Goal: Task Accomplishment & Management: Use online tool/utility

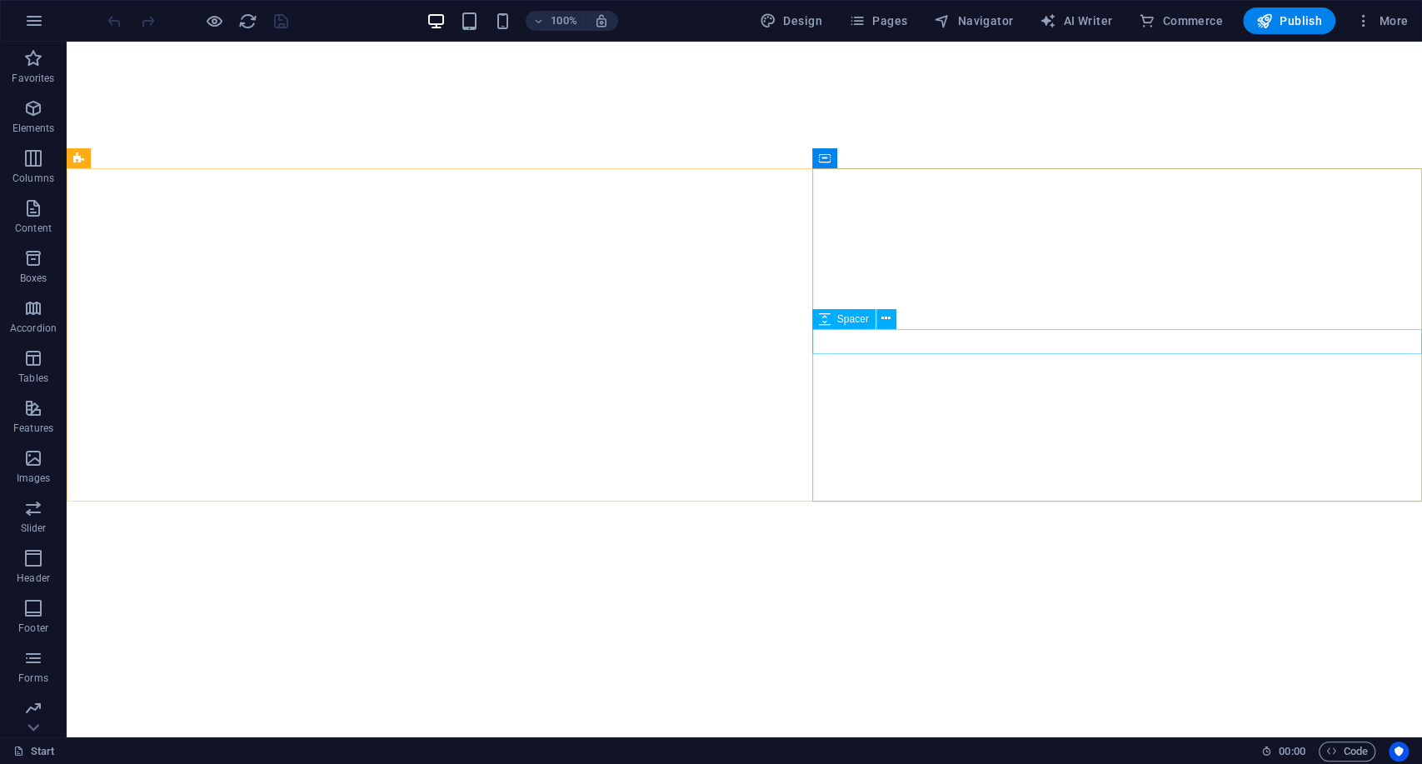
click at [836, 329] on div "Spacer" at bounding box center [859, 319] width 95 height 21
select select "px"
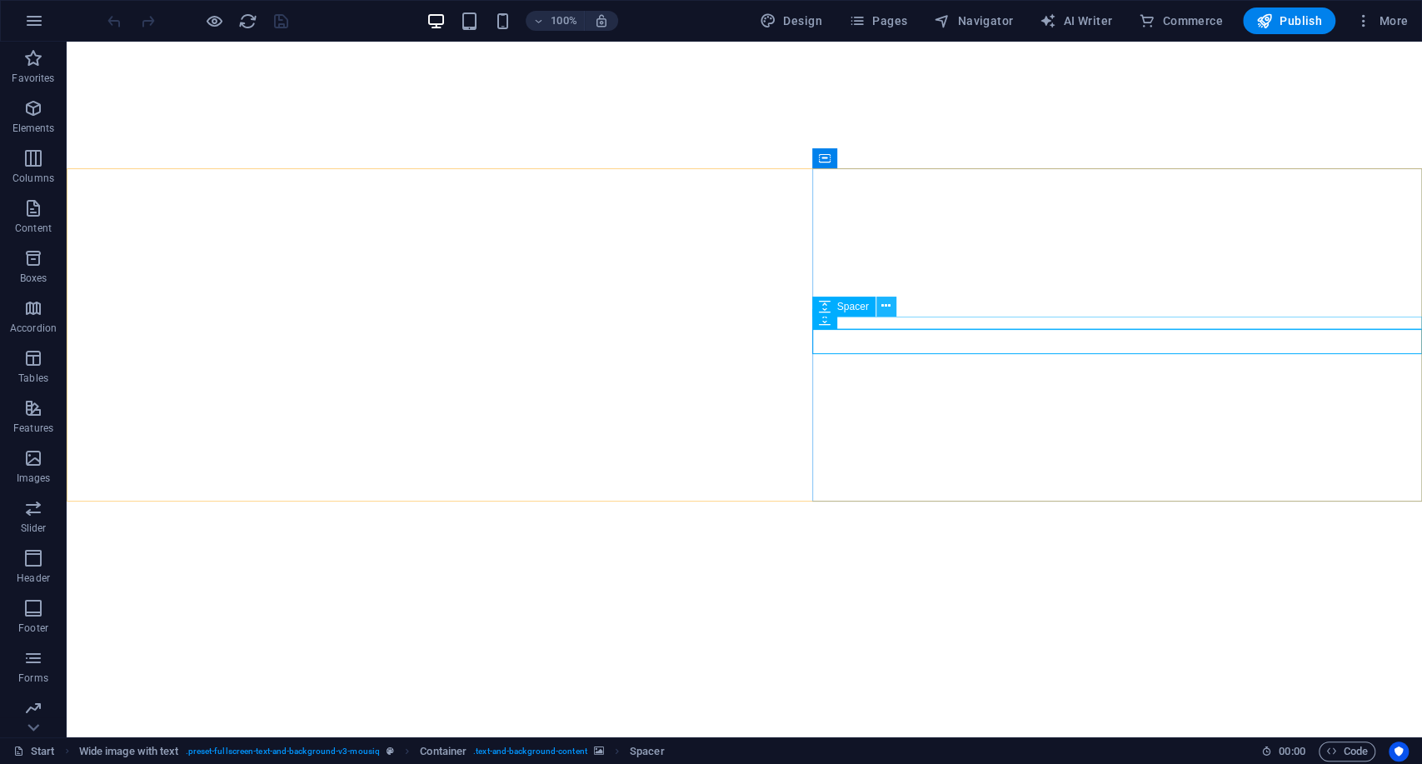
click at [836, 305] on icon at bounding box center [885, 305] width 9 height 17
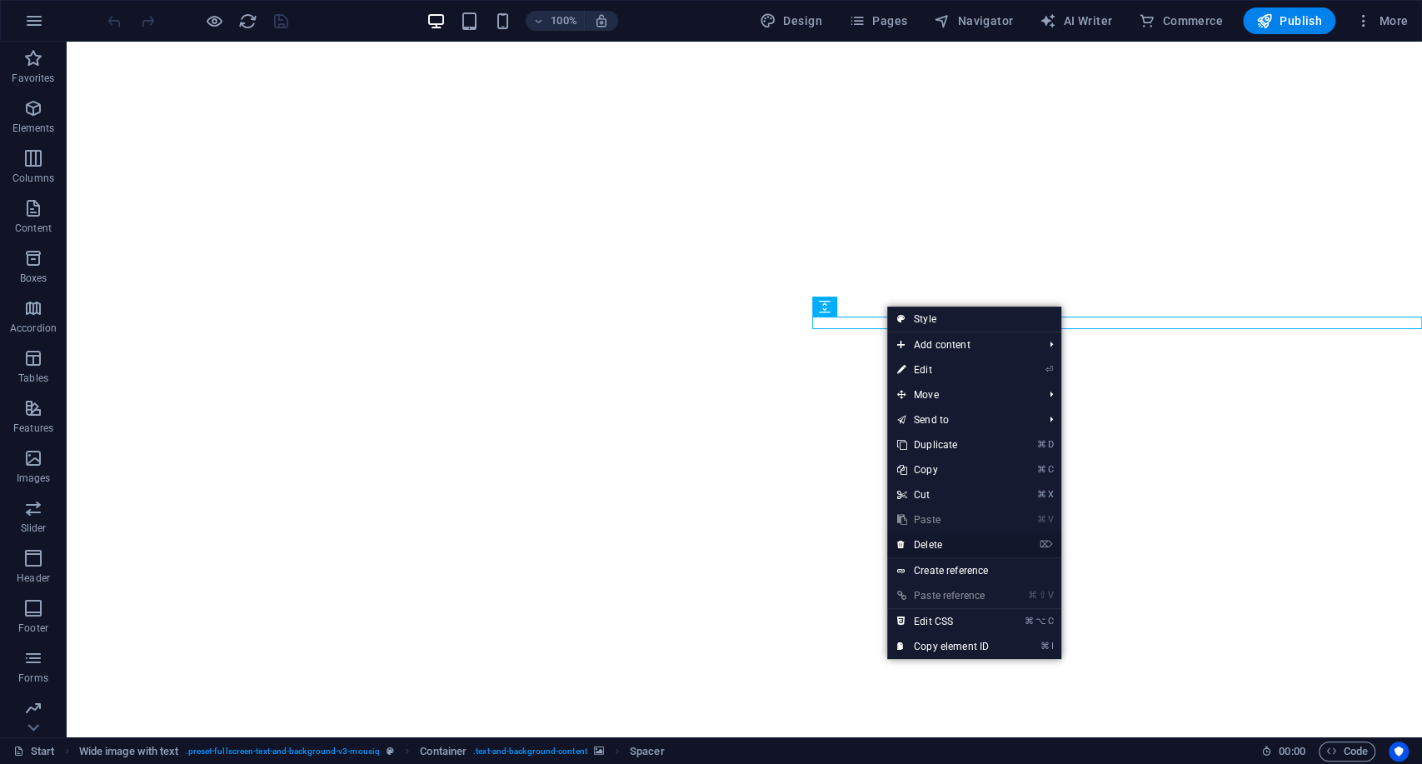
click at [836, 546] on link "⌦ Delete" at bounding box center [943, 544] width 112 height 25
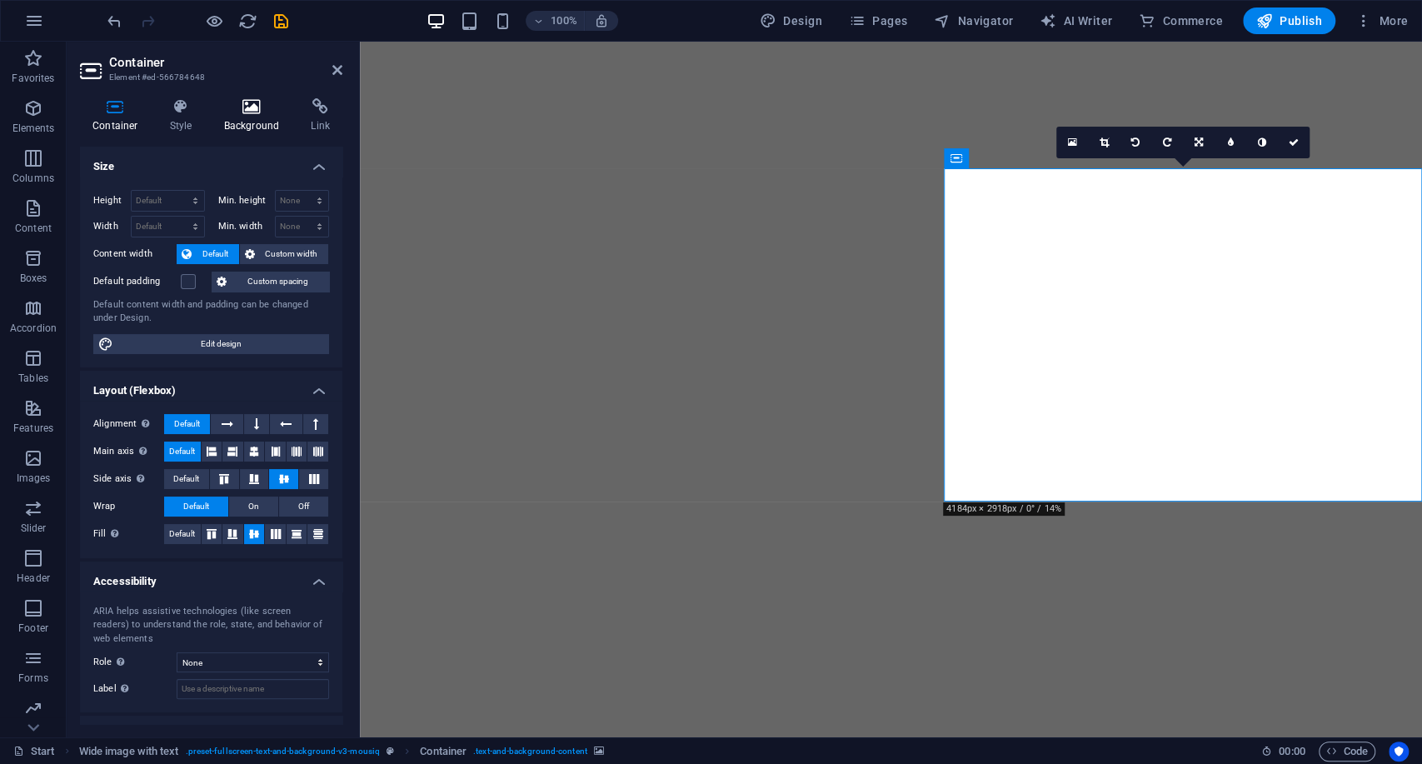
click at [243, 117] on h4 "Background" at bounding box center [255, 115] width 87 height 35
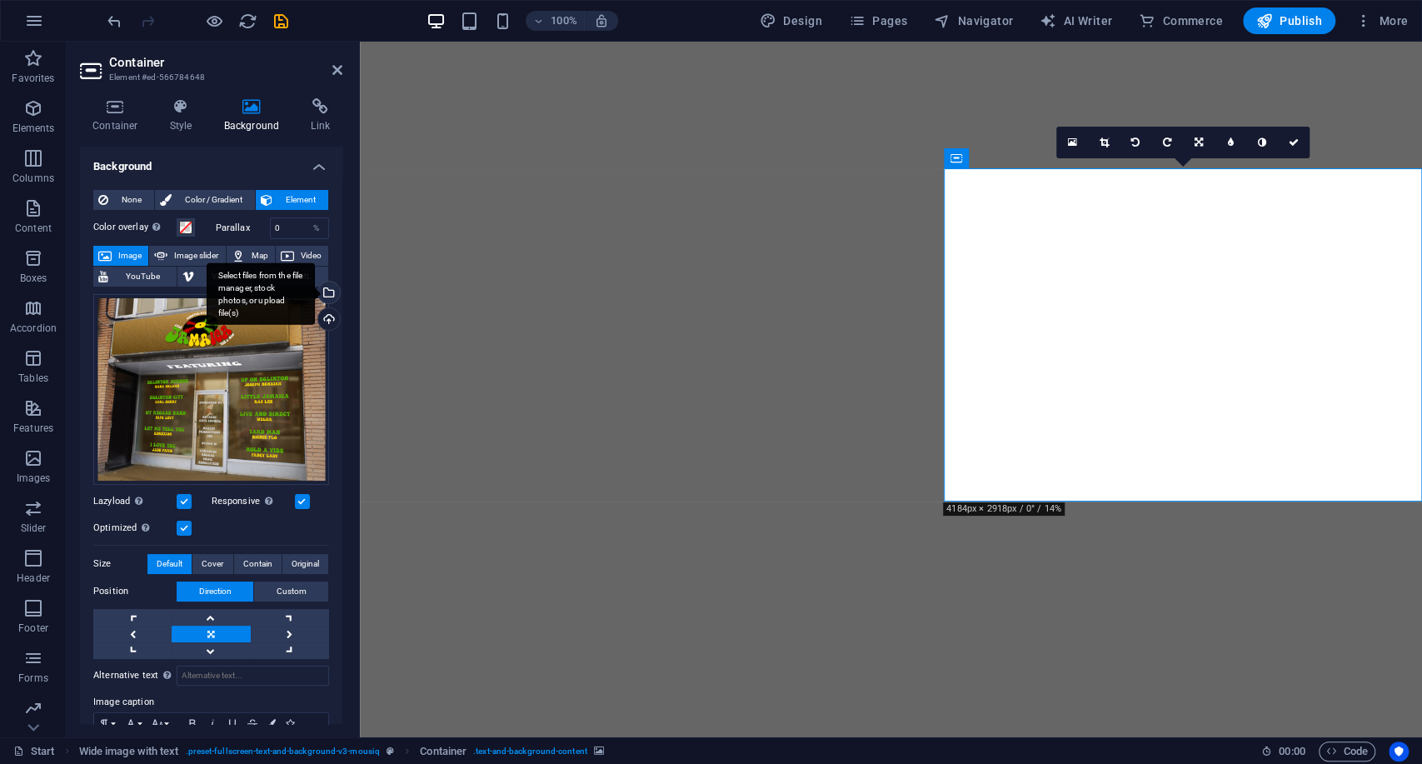
click at [326, 292] on div "Select files from the file manager, stock photos, or upload file(s)" at bounding box center [327, 294] width 25 height 25
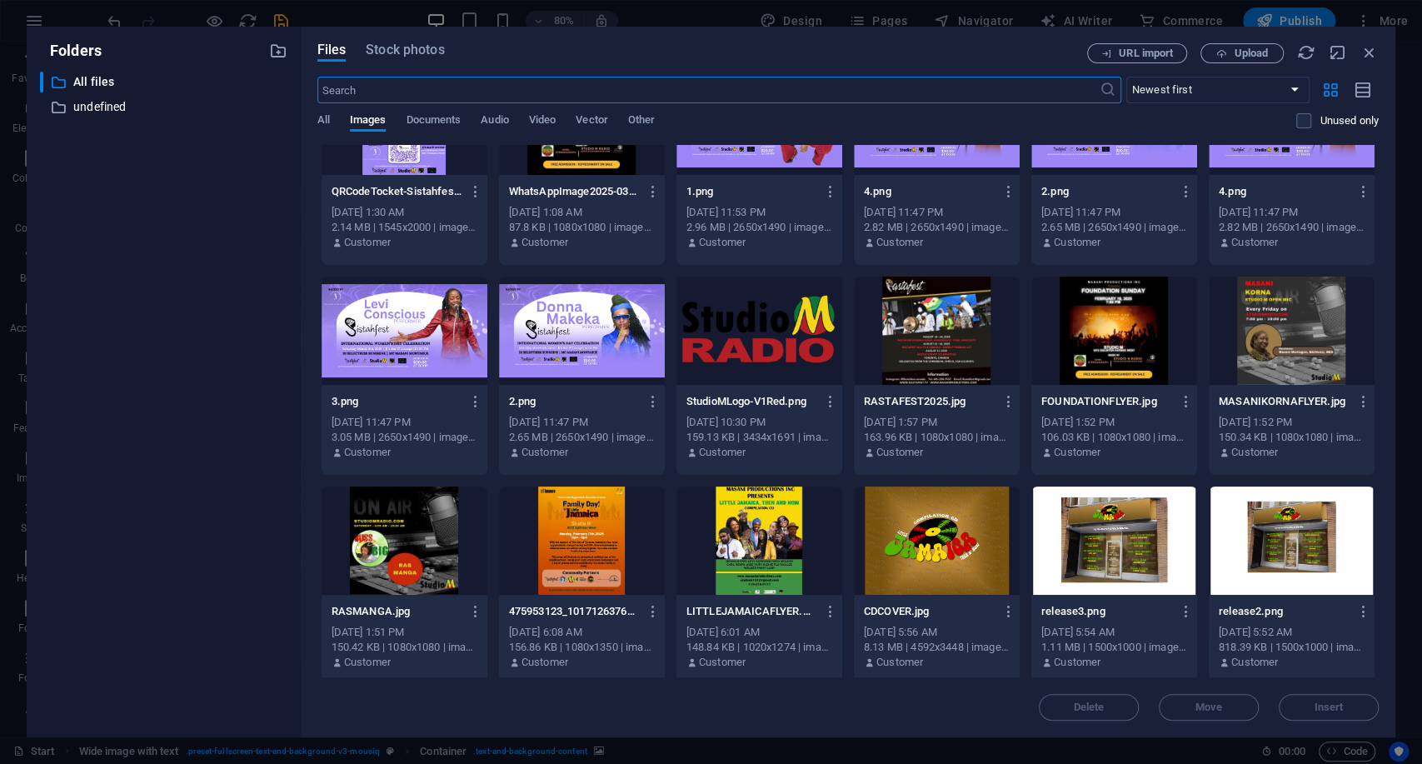
scroll to position [1976, 0]
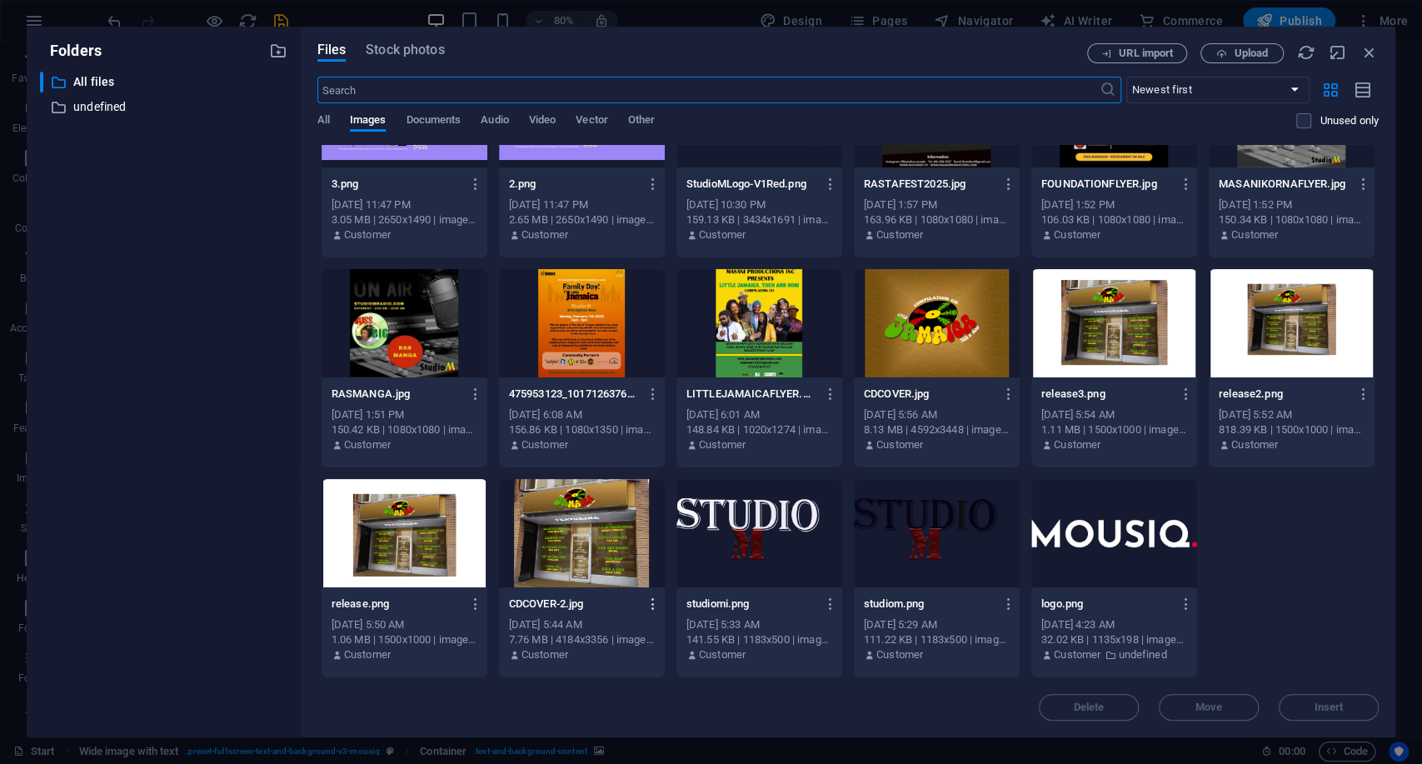
click at [652, 605] on icon "button" at bounding box center [653, 603] width 16 height 15
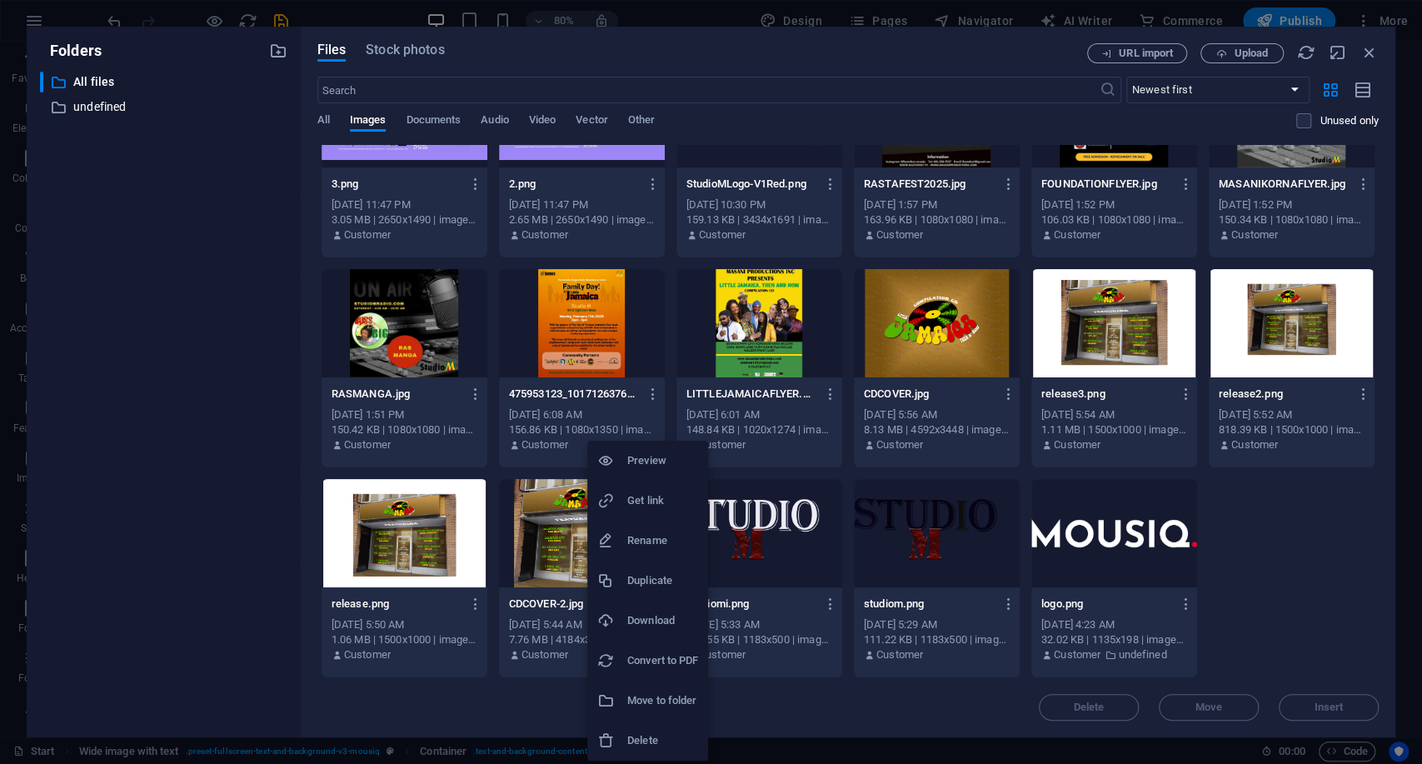
click at [662, 625] on h6 "Download" at bounding box center [662, 621] width 71 height 20
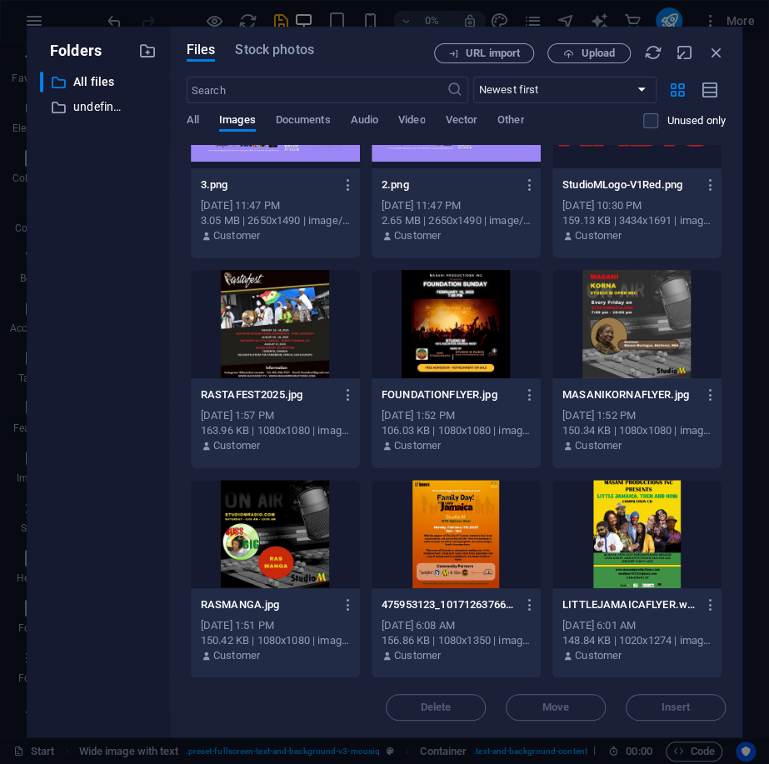
scroll to position [5460, 0]
click at [576, 10] on div "Folders ​ All files All files ​ undefined undefined Files Stock photos URL impo…" at bounding box center [384, 382] width 769 height 764
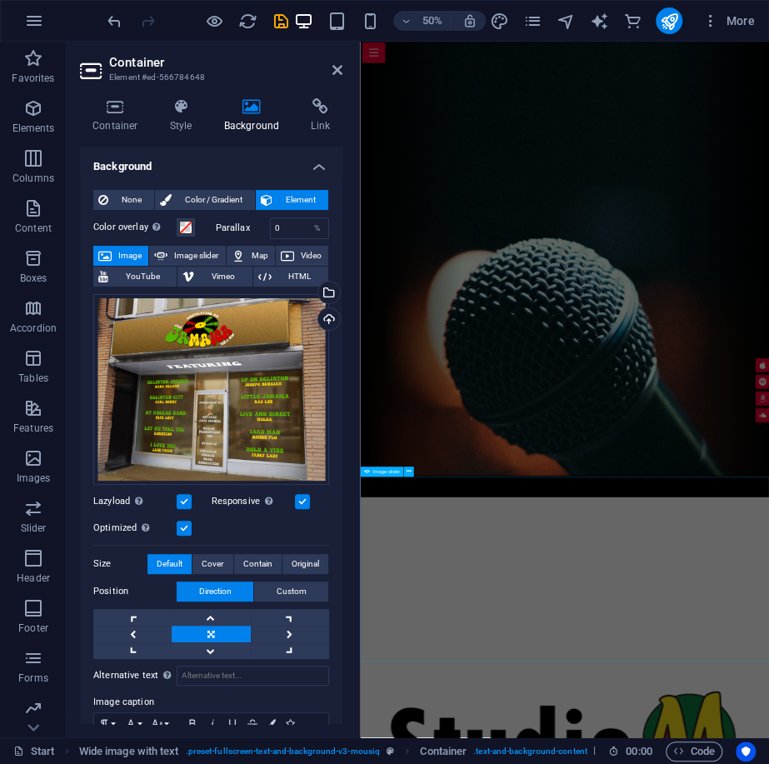
scroll to position [778, 0]
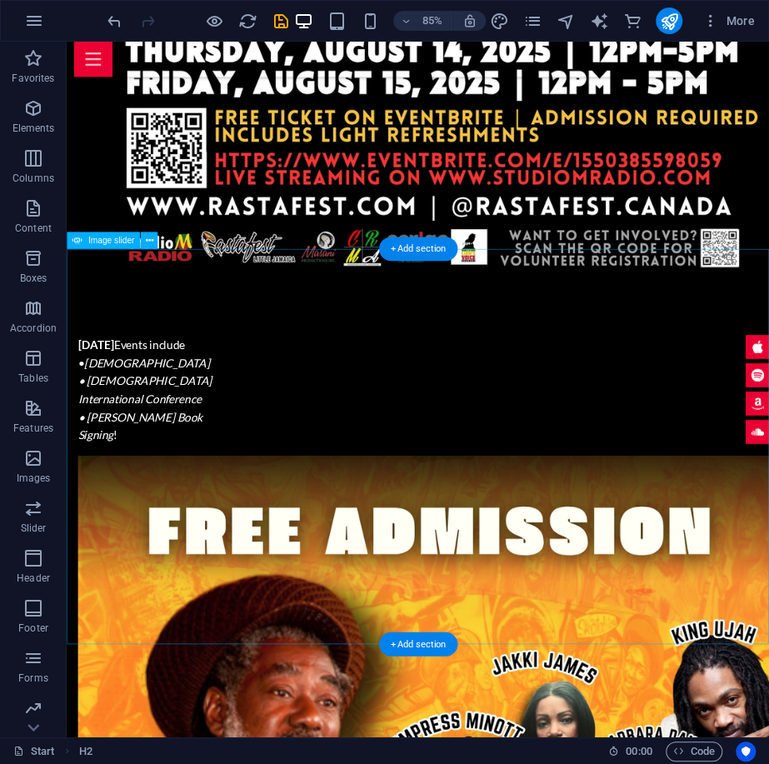
scroll to position [3343, 0]
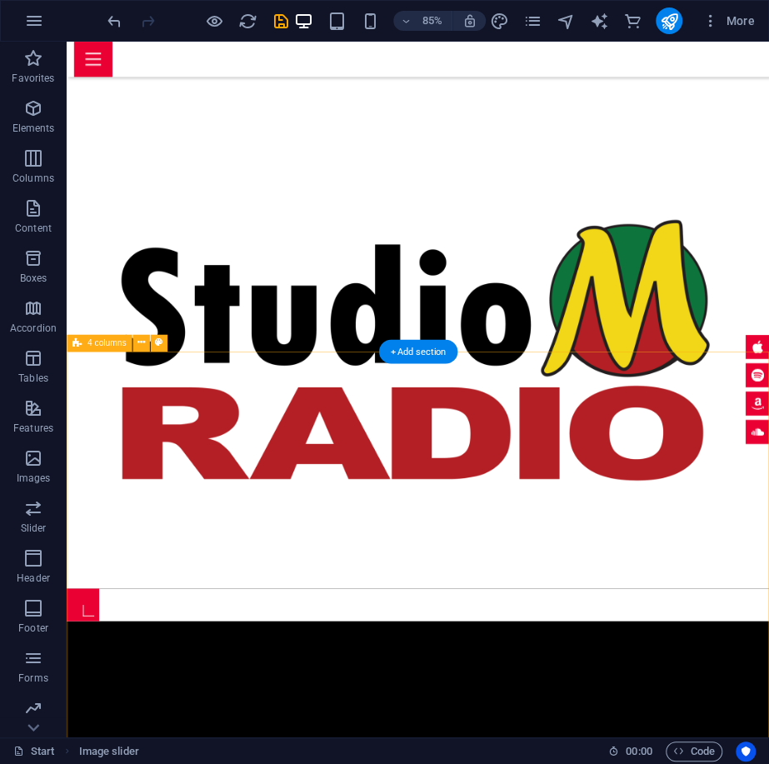
scroll to position [1137, 0]
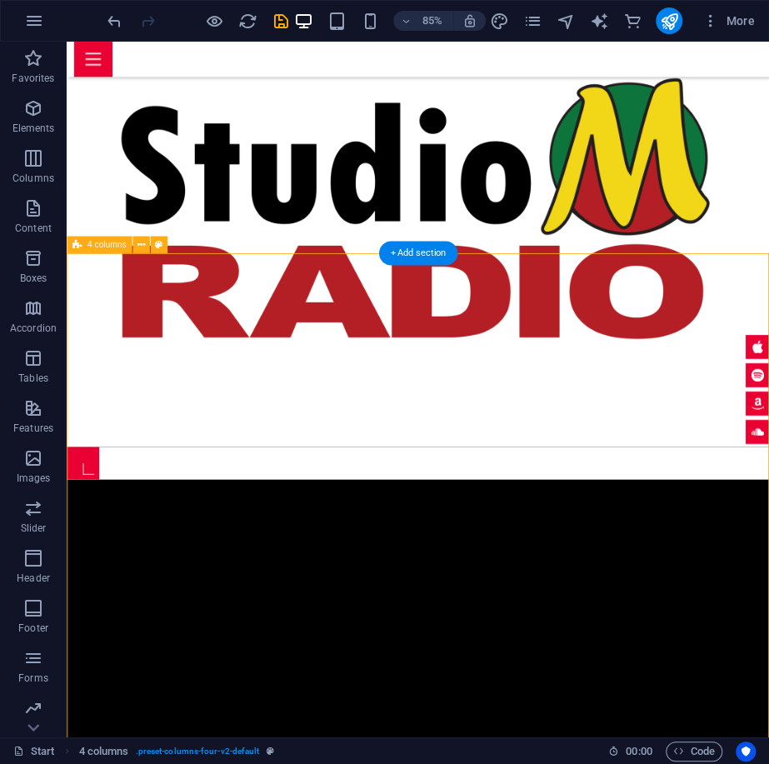
scroll to position [1241, 0]
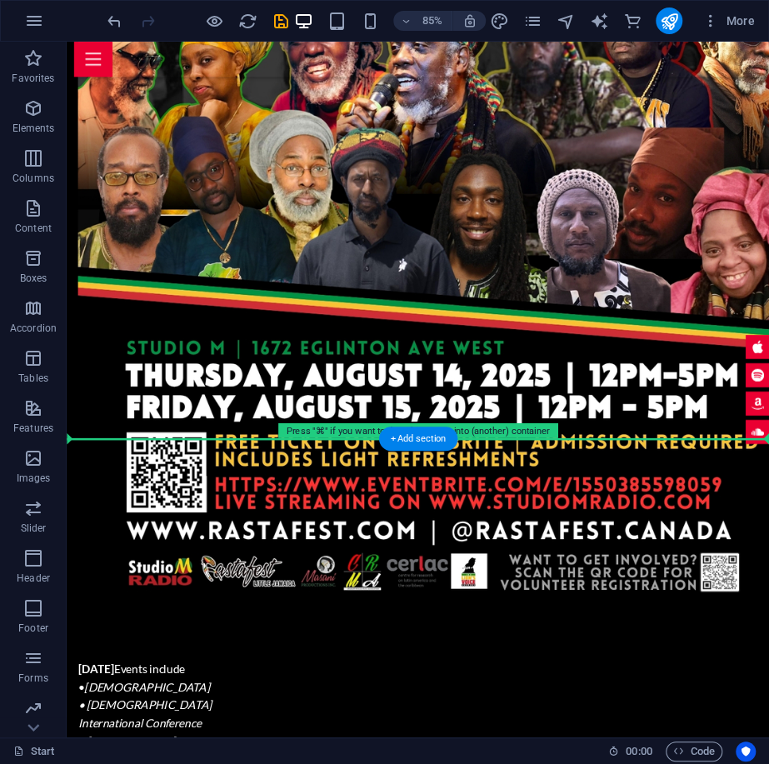
scroll to position [2835, 0]
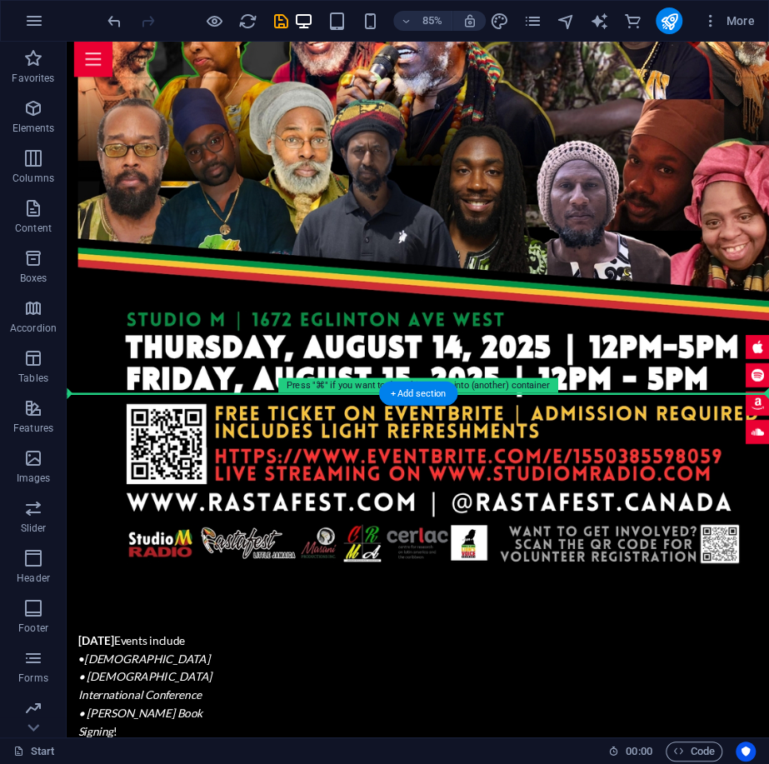
drag, startPoint x: 239, startPoint y: 225, endPoint x: 418, endPoint y: 503, distance: 330.8
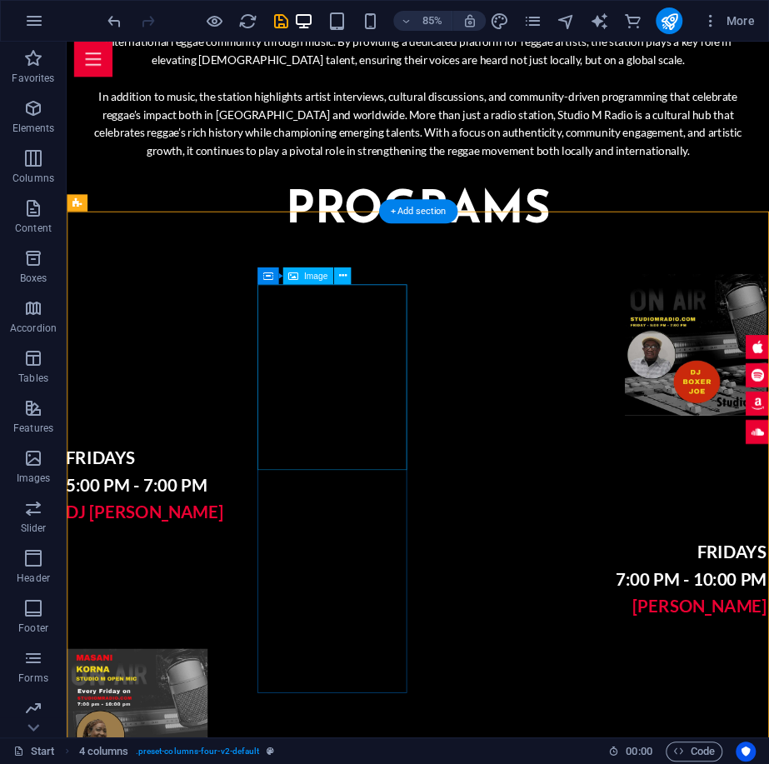
scroll to position [2530, 0]
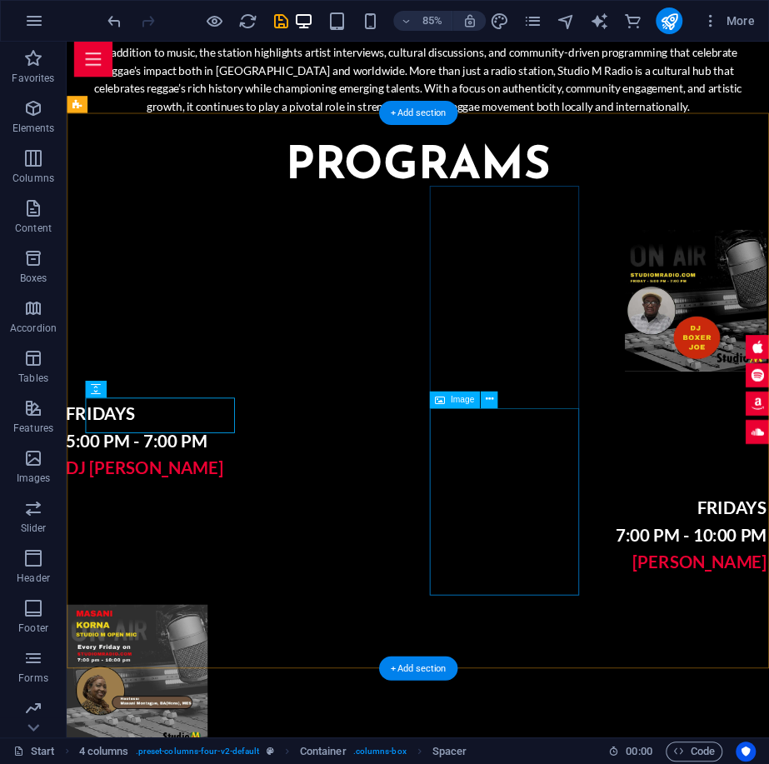
scroll to position [2695, 0]
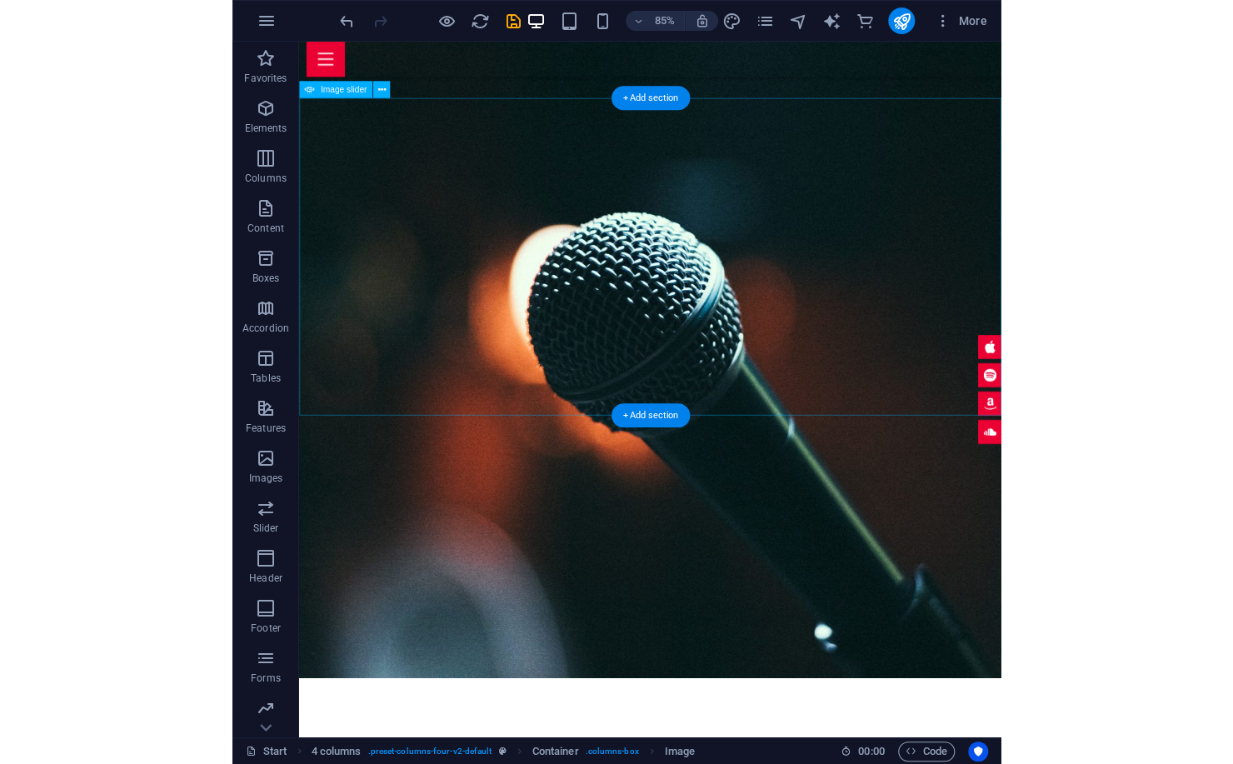
scroll to position [885, 0]
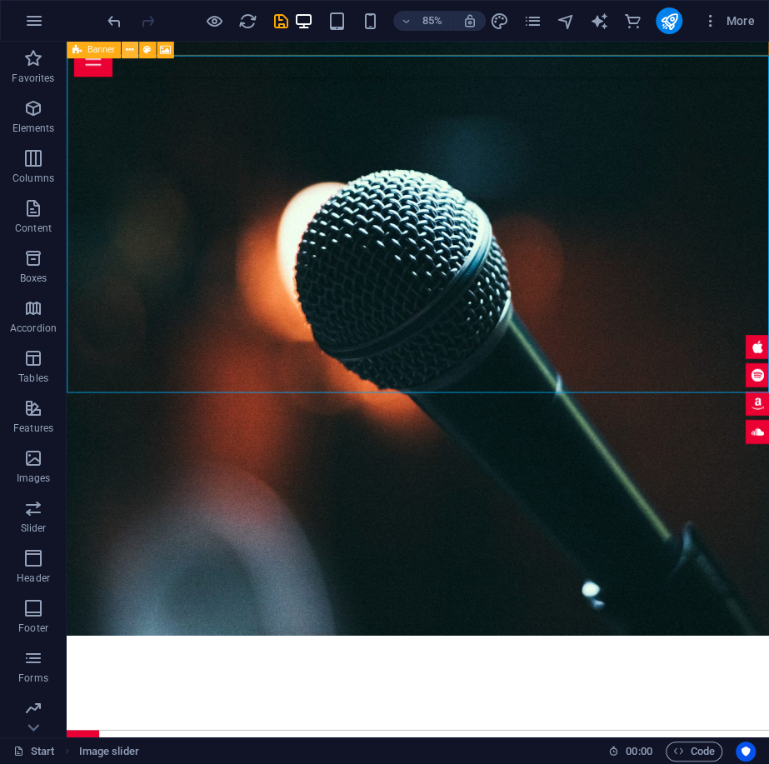
click at [128, 51] on icon at bounding box center [129, 49] width 7 height 15
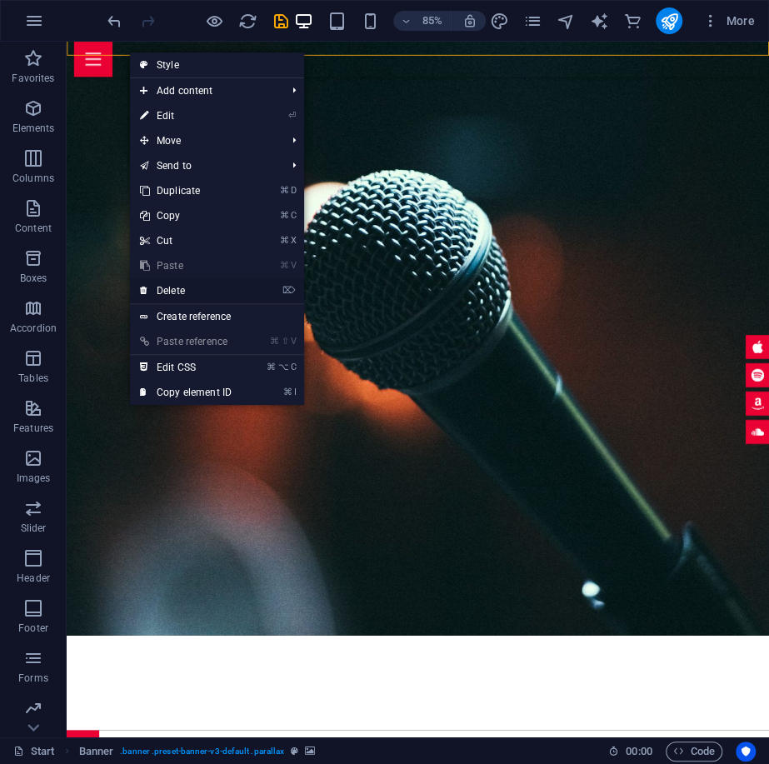
click at [192, 288] on link "⌦ Delete" at bounding box center [186, 290] width 112 height 25
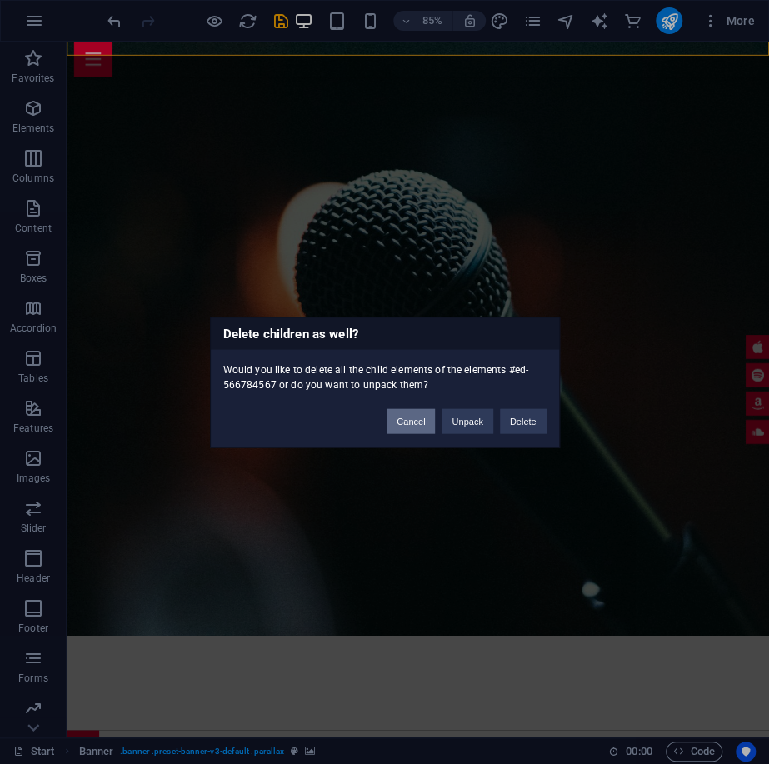
click at [415, 430] on button "Cancel" at bounding box center [410, 420] width 48 height 25
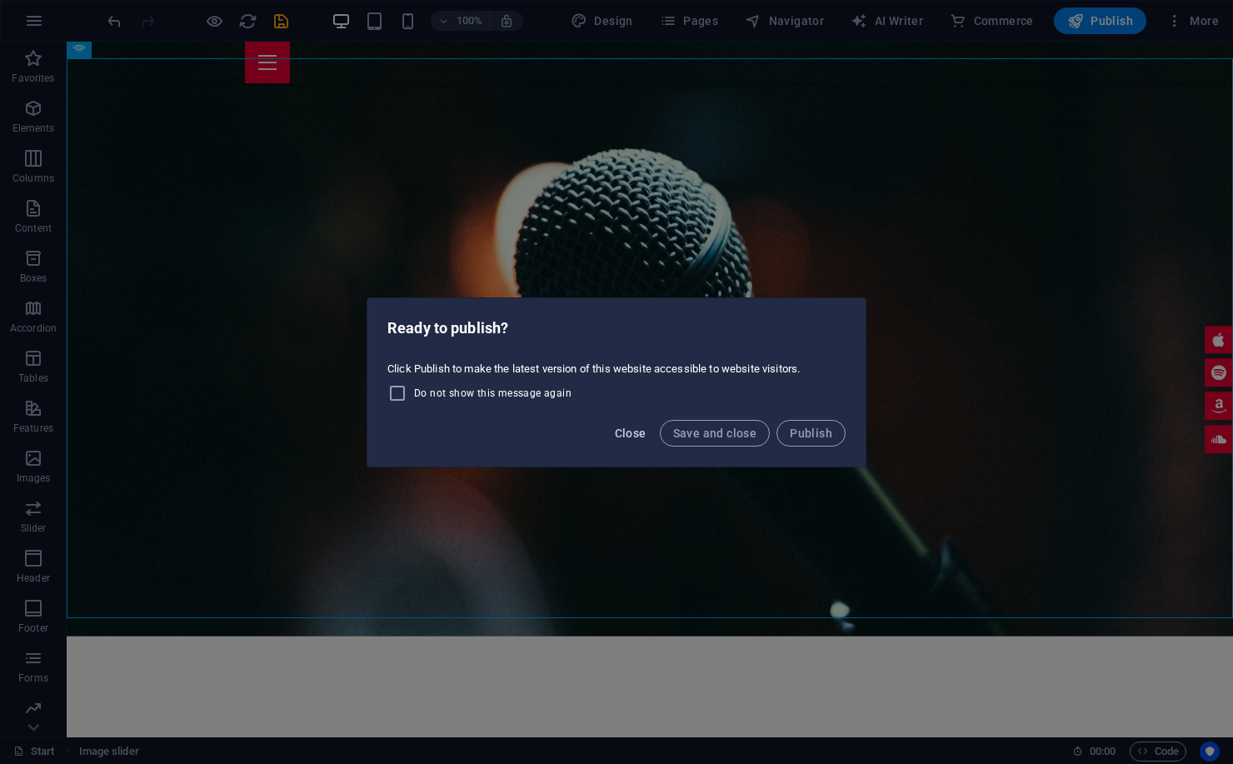
click at [635, 442] on button "Close" at bounding box center [630, 433] width 45 height 27
